Goal: Transaction & Acquisition: Purchase product/service

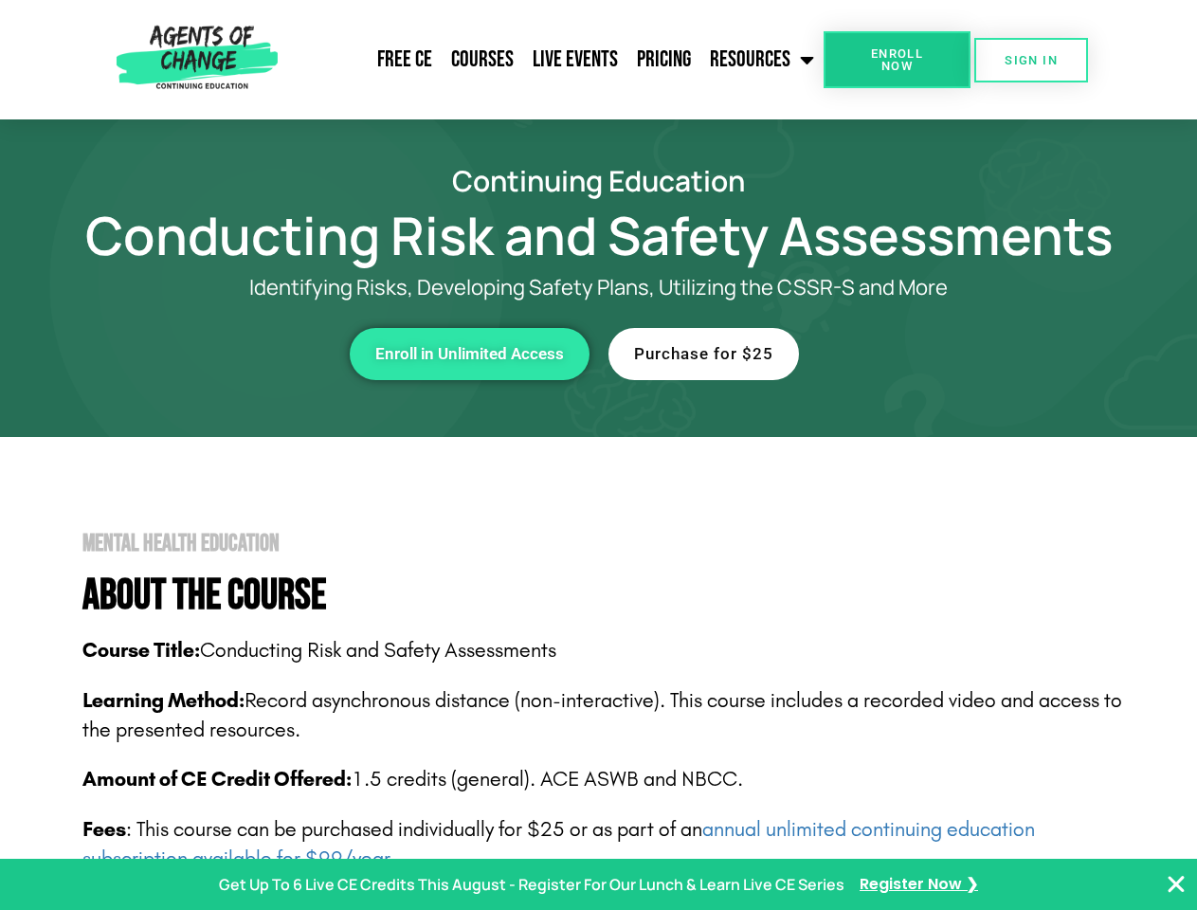
click at [897, 60] on span "Enroll Now" at bounding box center [897, 59] width 86 height 25
click at [1031, 60] on span "SIGN IN" at bounding box center [1031, 60] width 53 height 12
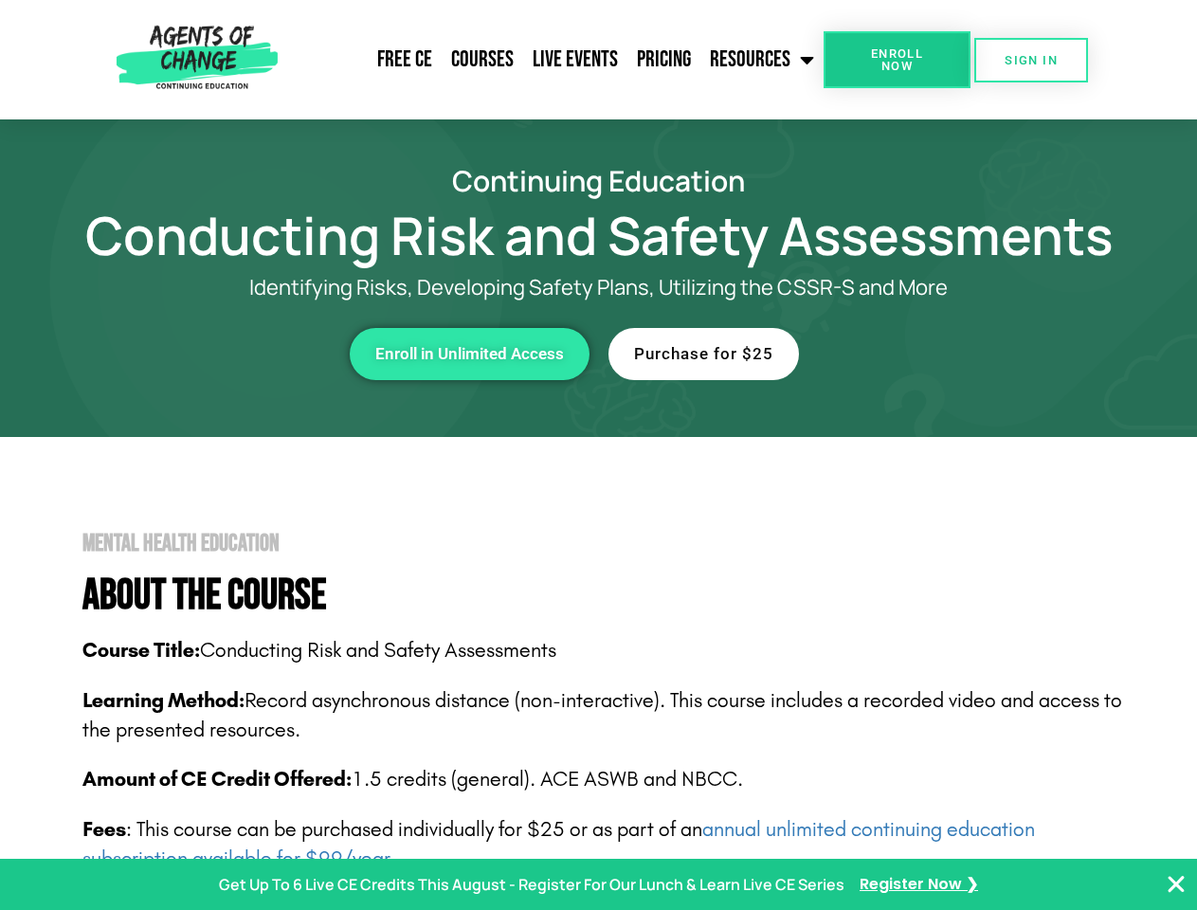
click at [329, 354] on div "Enroll in Unlimited Access" at bounding box center [328, 354] width 521 height 52
click at [469, 354] on span "Enroll in Unlimited Access" at bounding box center [469, 354] width 189 height 16
click at [869, 354] on div "Purchase for $25" at bounding box center [868, 354] width 521 height 52
